Goal: Task Accomplishment & Management: Manage account settings

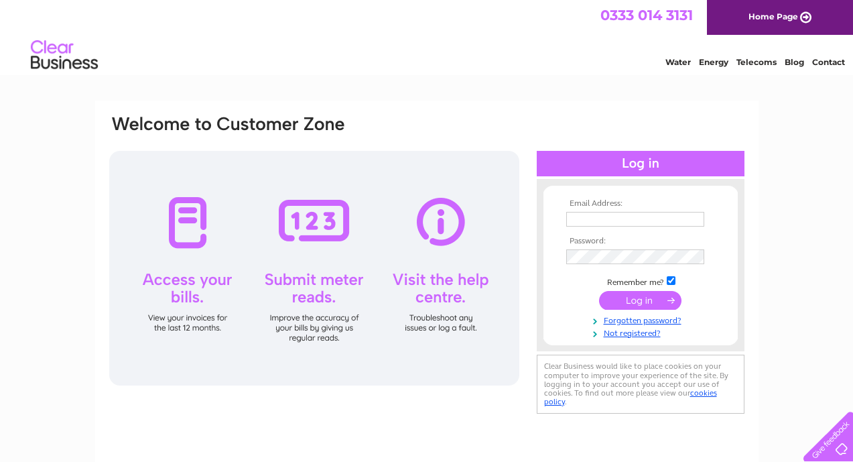
click at [644, 220] on input "text" at bounding box center [635, 219] width 138 height 15
type input "studios@gathercreativeworkspace.com"
click at [628, 304] on input "submit" at bounding box center [640, 300] width 82 height 19
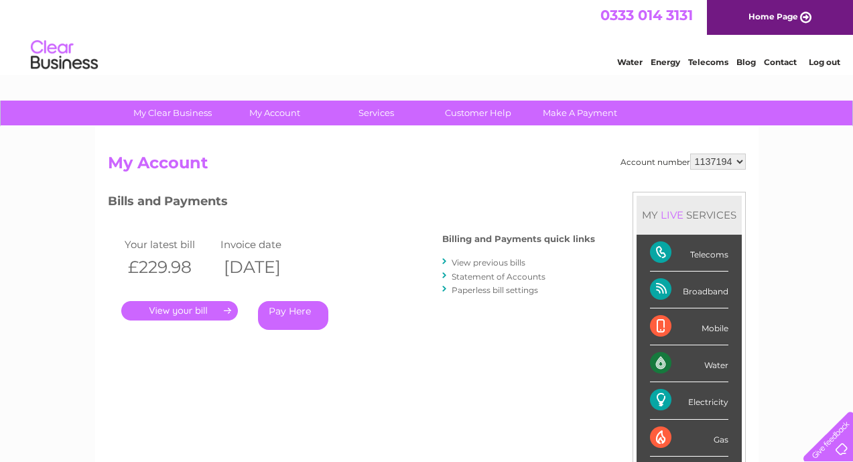
click at [740, 163] on select "1137194 3024457" at bounding box center [718, 161] width 56 height 16
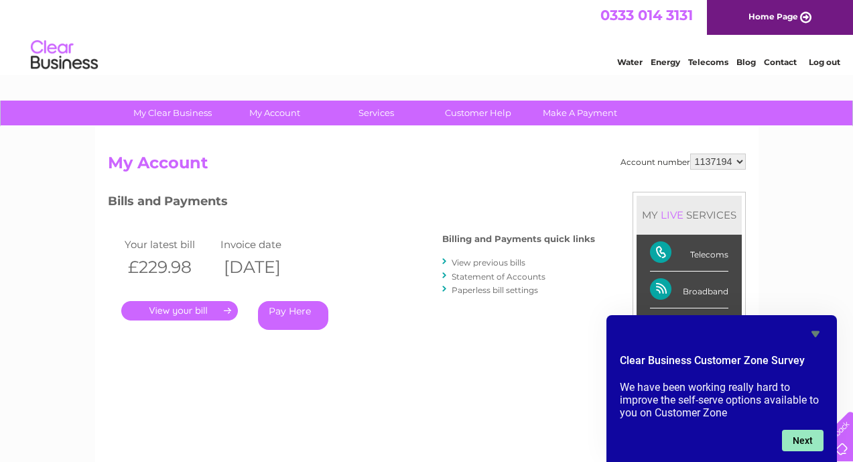
click at [798, 439] on button "Next" at bounding box center [803, 439] width 42 height 21
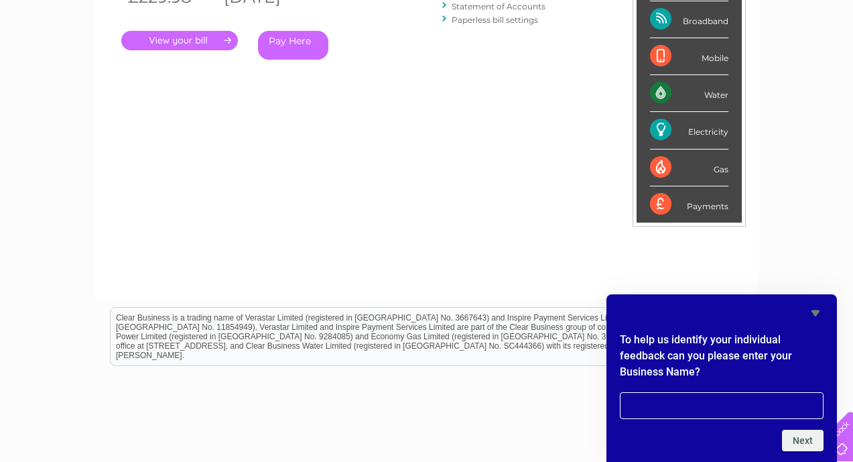
scroll to position [271, 0]
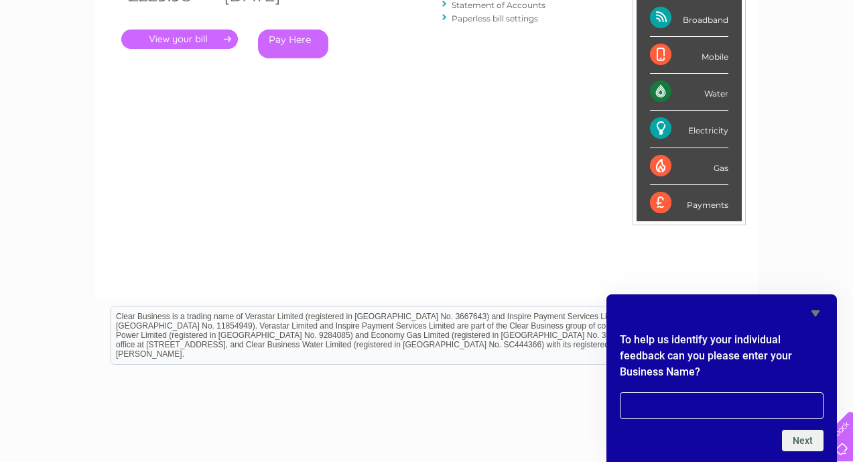
click at [816, 316] on icon "Hide survey" at bounding box center [815, 313] width 16 height 16
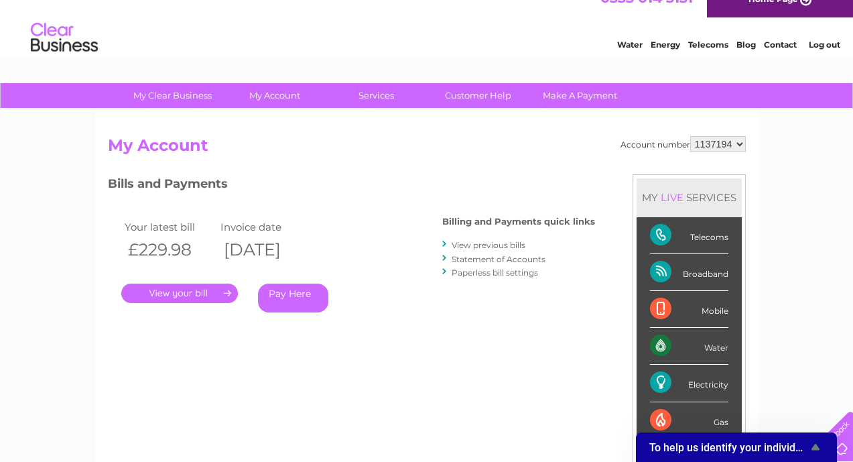
scroll to position [0, 0]
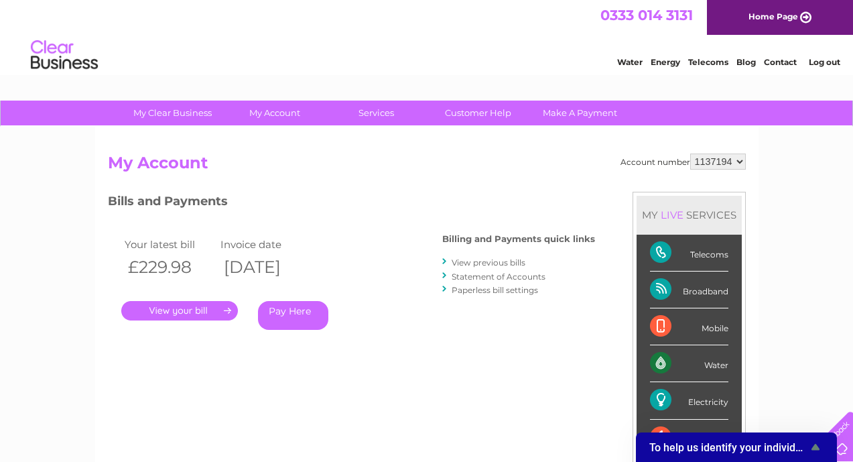
click at [738, 161] on select "1137194 3024457" at bounding box center [718, 161] width 56 height 16
